Goal: Check status

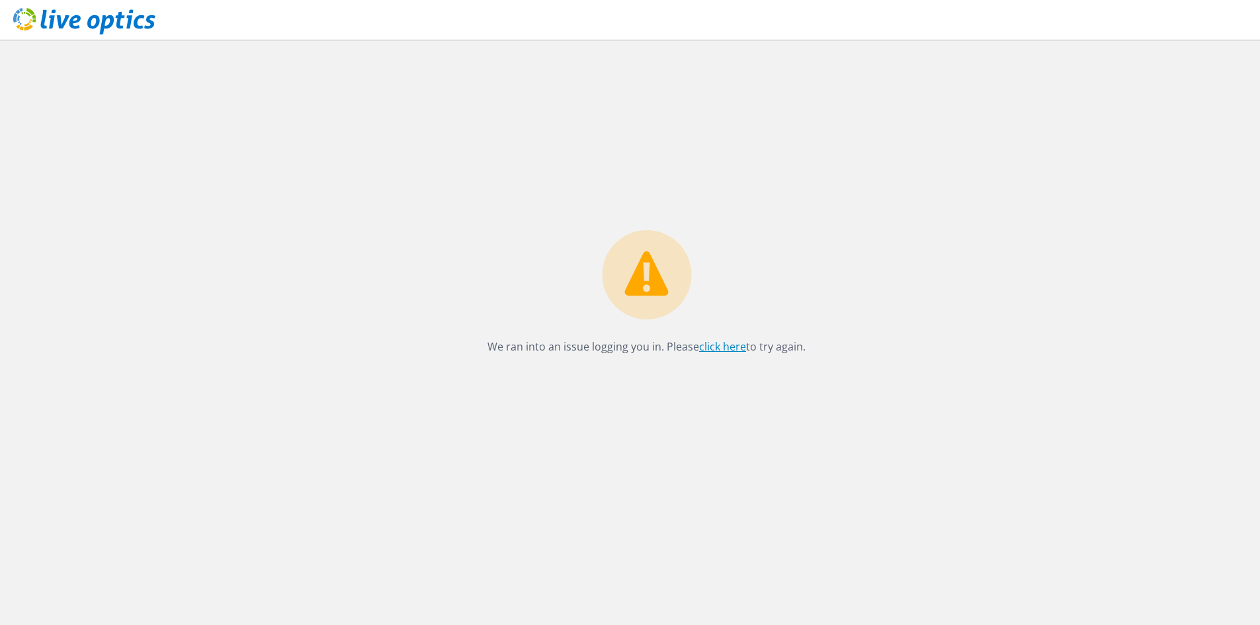
click at [716, 353] on link "click here" at bounding box center [722, 346] width 47 height 15
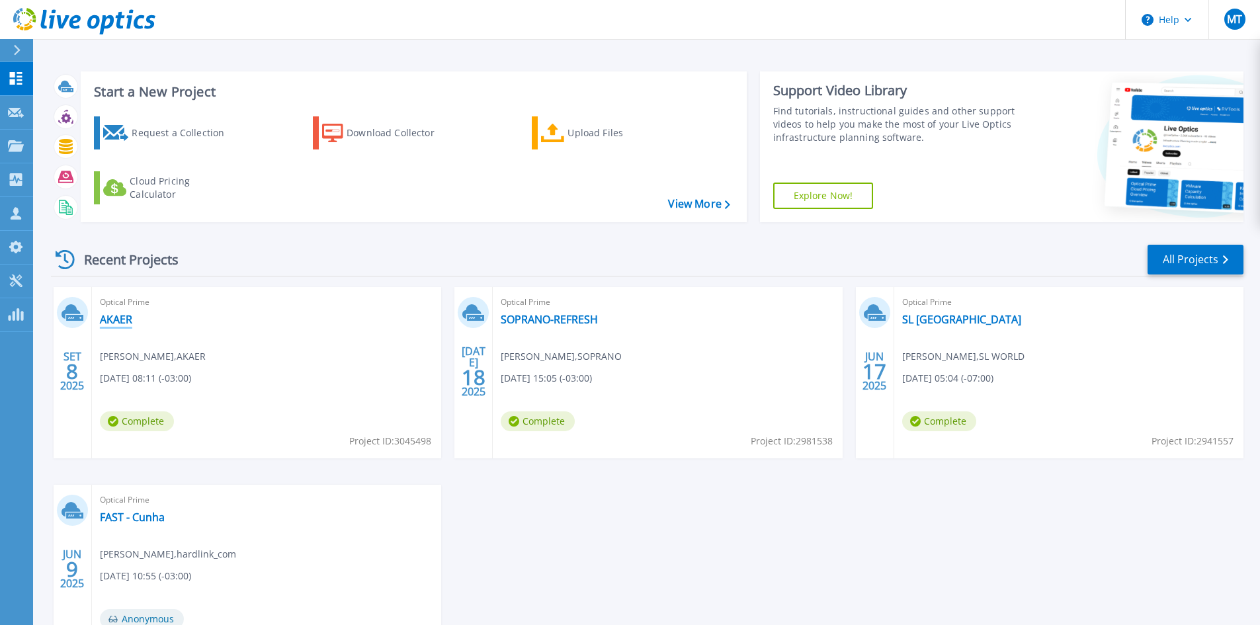
click at [112, 320] on link "AKAER" at bounding box center [116, 319] width 32 height 13
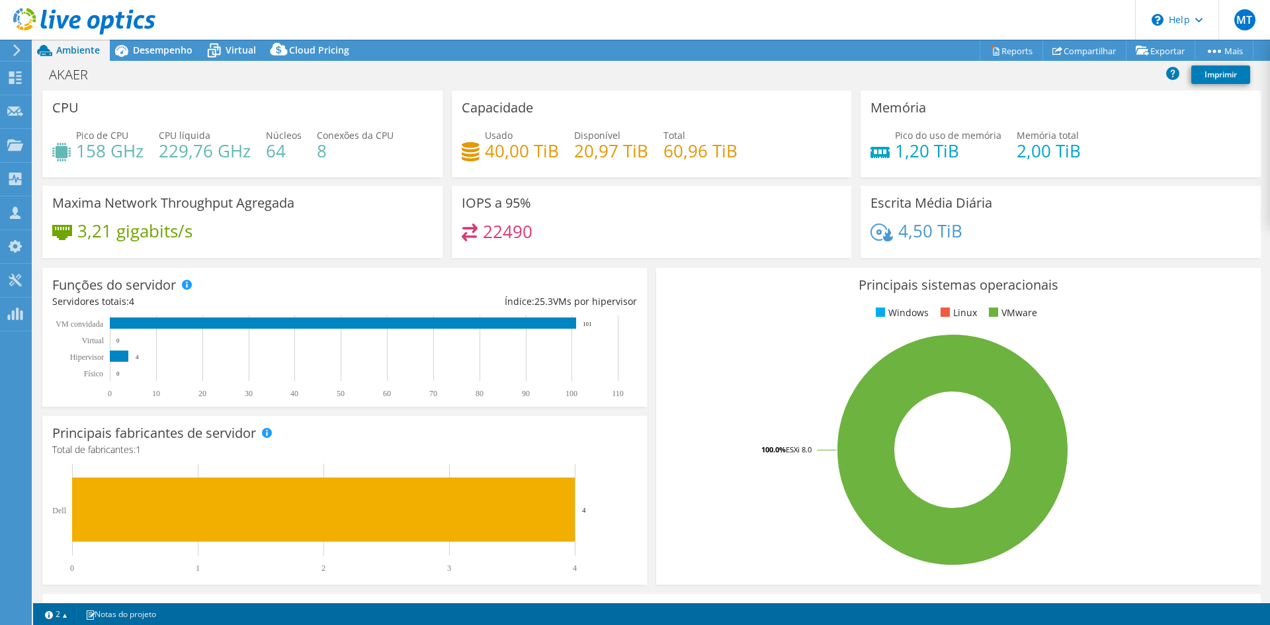
drag, startPoint x: 776, startPoint y: 251, endPoint x: 769, endPoint y: 249, distance: 7.5
click at [776, 251] on div "22490" at bounding box center [652, 238] width 380 height 28
